Goal: Transaction & Acquisition: Subscribe to service/newsletter

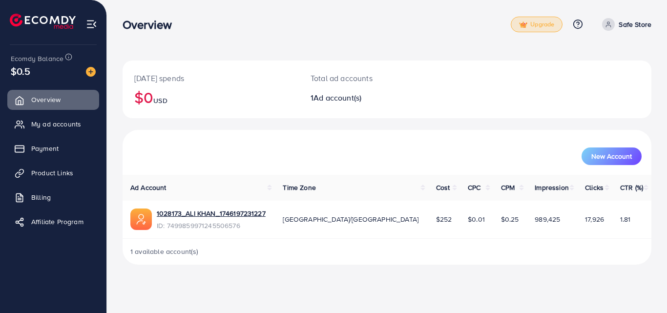
click at [530, 27] on span "Upgrade" at bounding box center [536, 24] width 35 height 7
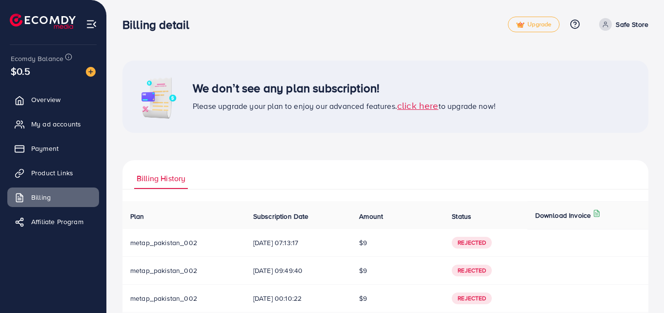
click at [428, 106] on span "click here" at bounding box center [417, 105] width 41 height 13
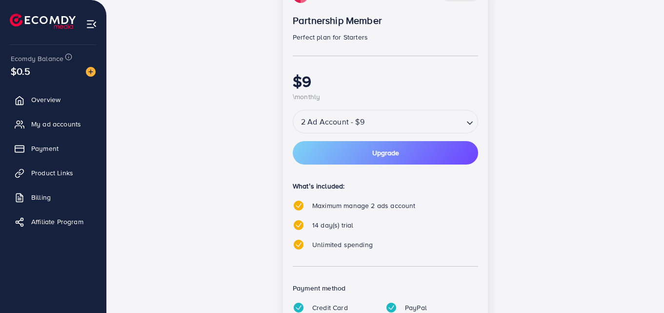
scroll to position [158, 0]
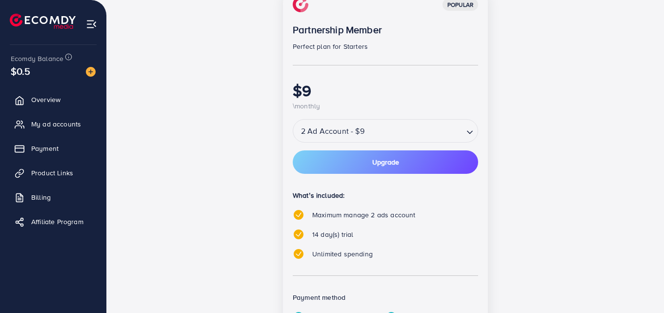
click at [420, 122] on input "Search for option" at bounding box center [414, 130] width 95 height 17
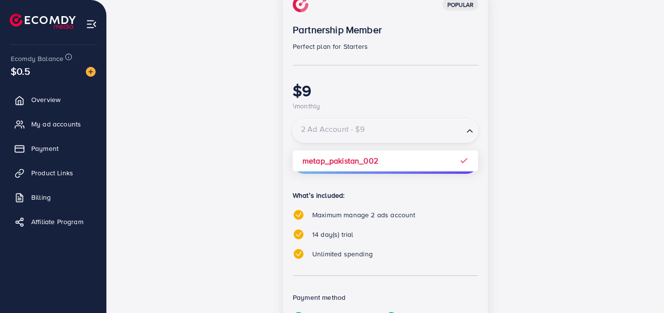
click at [362, 158] on div "popular Partnership Member Perfect plan for Starters $9 \monthly 2 Ad Account -…" at bounding box center [385, 183] width 205 height 392
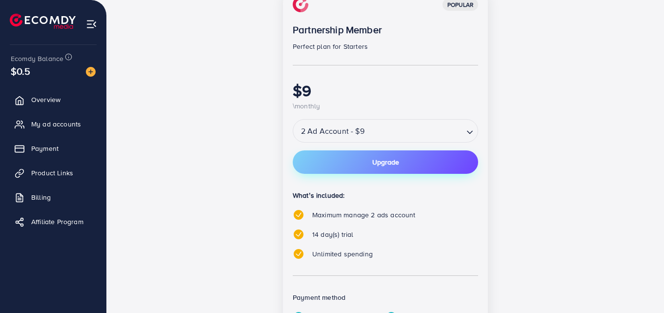
click at [397, 159] on span "Upgrade" at bounding box center [385, 162] width 27 height 7
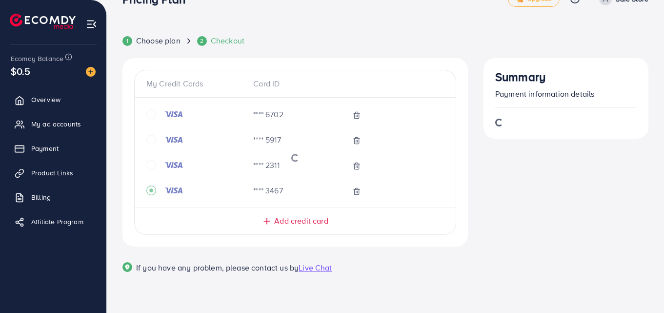
scroll to position [25, 0]
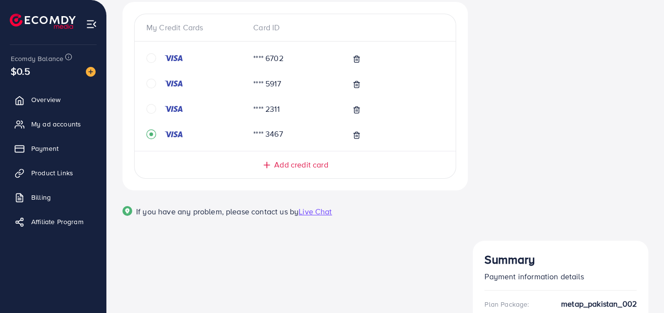
scroll to position [36, 0]
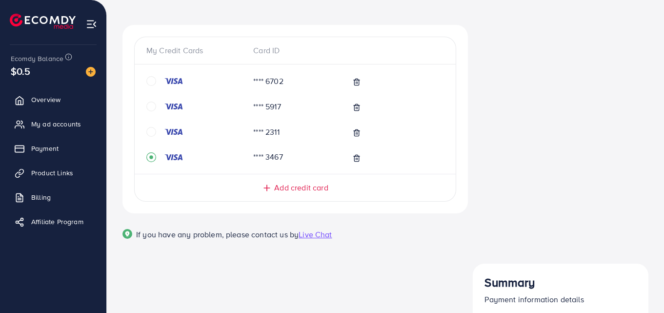
click at [196, 82] on div at bounding box center [183, 81] width 75 height 10
click at [145, 79] on div "**** 6702 **** 5917 **** 2311 **** 3467" at bounding box center [295, 119] width 321 height 94
click at [150, 80] on icon "circle" at bounding box center [151, 81] width 10 height 10
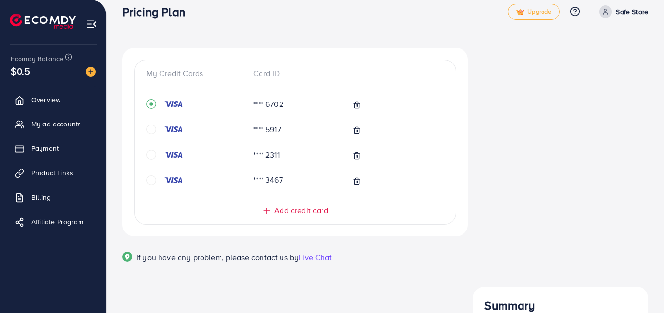
scroll to position [47, 0]
